Goal: Information Seeking & Learning: Learn about a topic

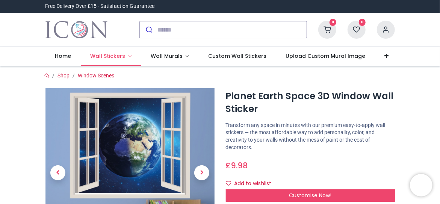
click at [119, 59] on span "Wall Stickers" at bounding box center [107, 56] width 35 height 8
click at [119, 60] on link "Wall Stickers" at bounding box center [111, 57] width 60 height 20
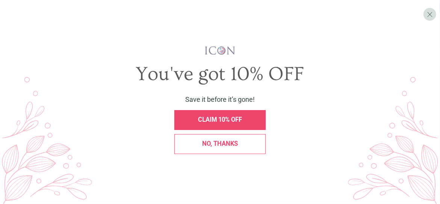
click at [185, 145] on div "No, thanks" at bounding box center [220, 144] width 82 height 6
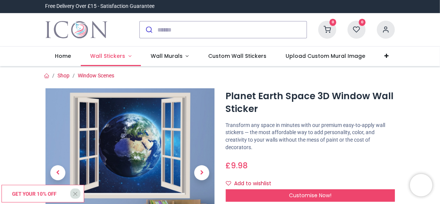
click at [122, 59] on span "Wall Stickers" at bounding box center [107, 56] width 35 height 8
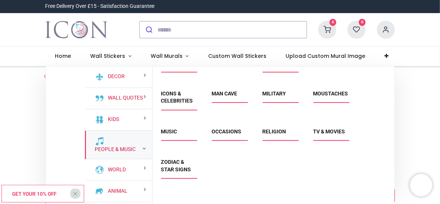
scroll to position [29, 0]
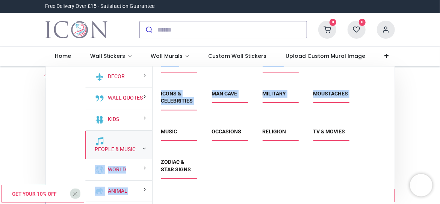
drag, startPoint x: 153, startPoint y: 142, endPoint x: 151, endPoint y: 157, distance: 15.5
click at [151, 157] on div "Decor Wall Quotes Kids People & Music World" at bounding box center [220, 142] width 271 height 150
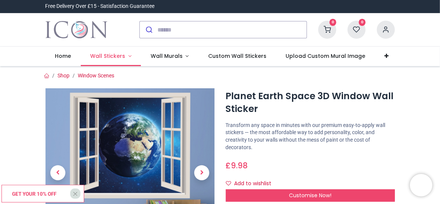
click at [118, 54] on span "Wall Stickers" at bounding box center [107, 56] width 35 height 8
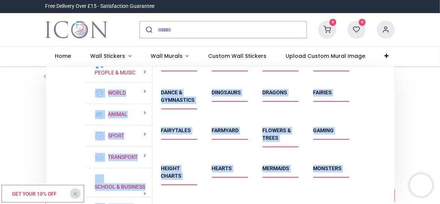
scroll to position [42, 0]
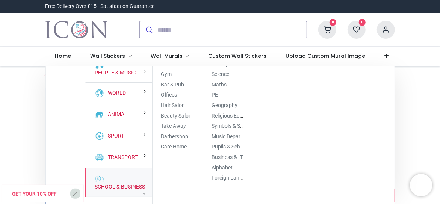
click at [74, 192] on span "X" at bounding box center [75, 193] width 5 height 9
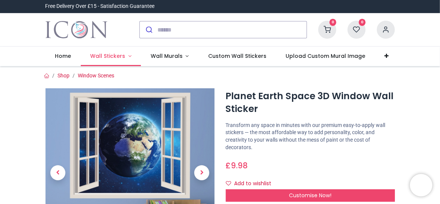
click at [106, 58] on span "Wall Stickers" at bounding box center [107, 56] width 35 height 8
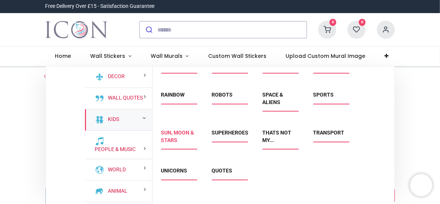
scroll to position [175, 0]
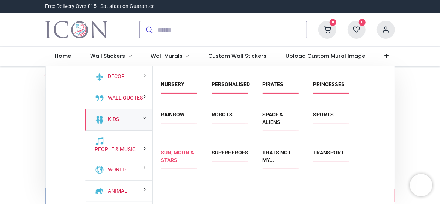
click at [175, 153] on link "Sun, Moon & Stars" at bounding box center [177, 157] width 33 height 14
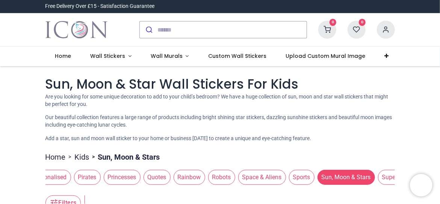
scroll to position [0, 804]
click at [242, 178] on span "Space & Aliens" at bounding box center [262, 177] width 48 height 15
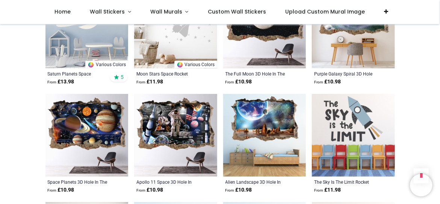
scroll to position [640, 0]
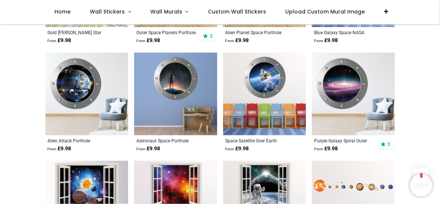
scroll to position [942, 0]
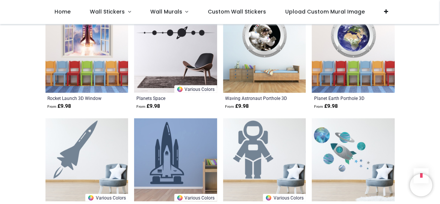
scroll to position [1651, 0]
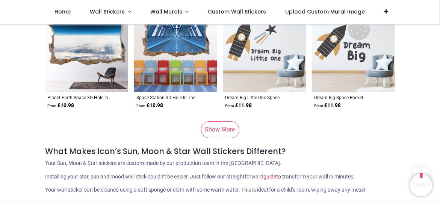
scroll to position [3104, 0]
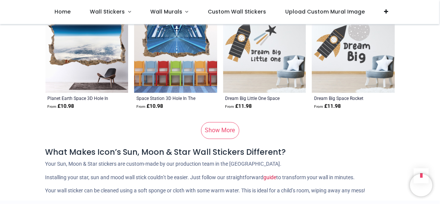
click at [222, 131] on link "Show More" at bounding box center [220, 130] width 38 height 17
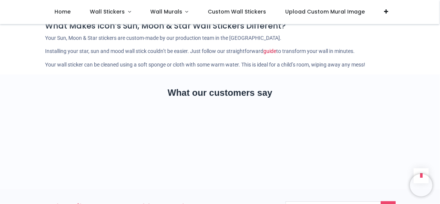
scroll to position [4078, 0]
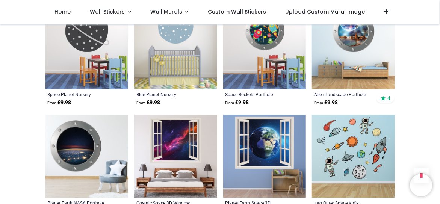
scroll to position [2024, 0]
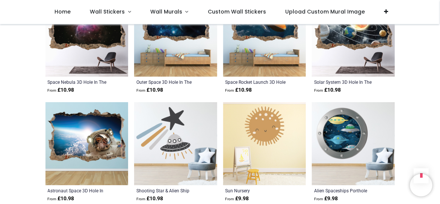
scroll to position [1331, 0]
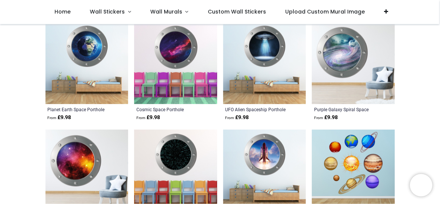
scroll to position [275, 0]
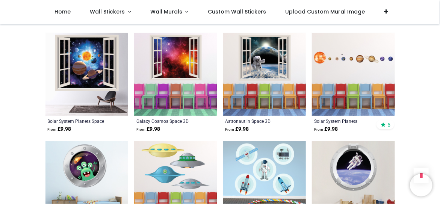
scroll to position [1021, 0]
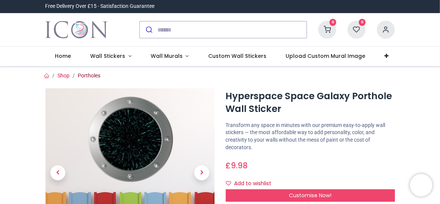
click at [88, 74] on link "Portholes" at bounding box center [89, 76] width 23 height 6
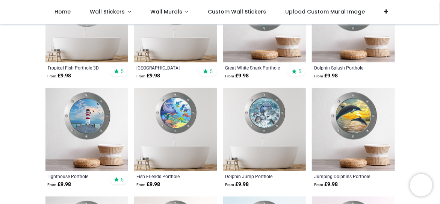
scroll to position [110, 0]
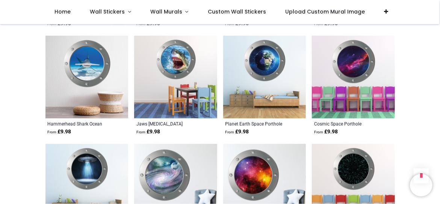
scroll to position [471, 0]
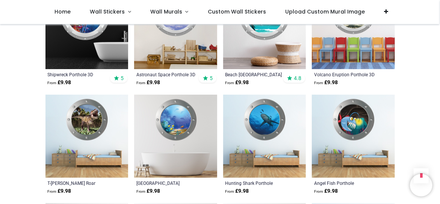
scroll to position [1378, 0]
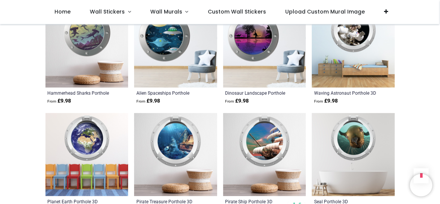
scroll to position [1579, 0]
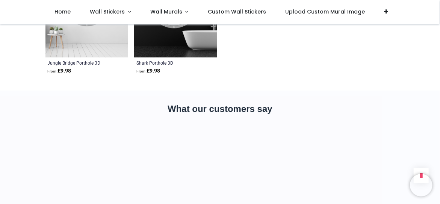
scroll to position [2908, 0]
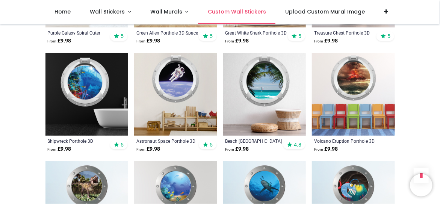
scroll to position [1257, 0]
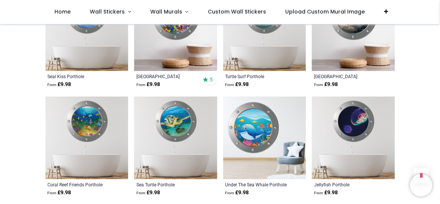
scroll to position [744, 0]
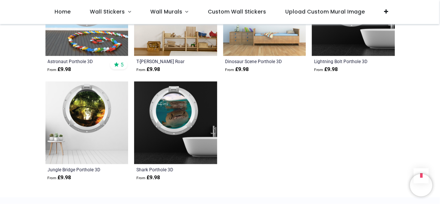
scroll to position [2802, 0]
